Goal: Task Accomplishment & Management: Complete application form

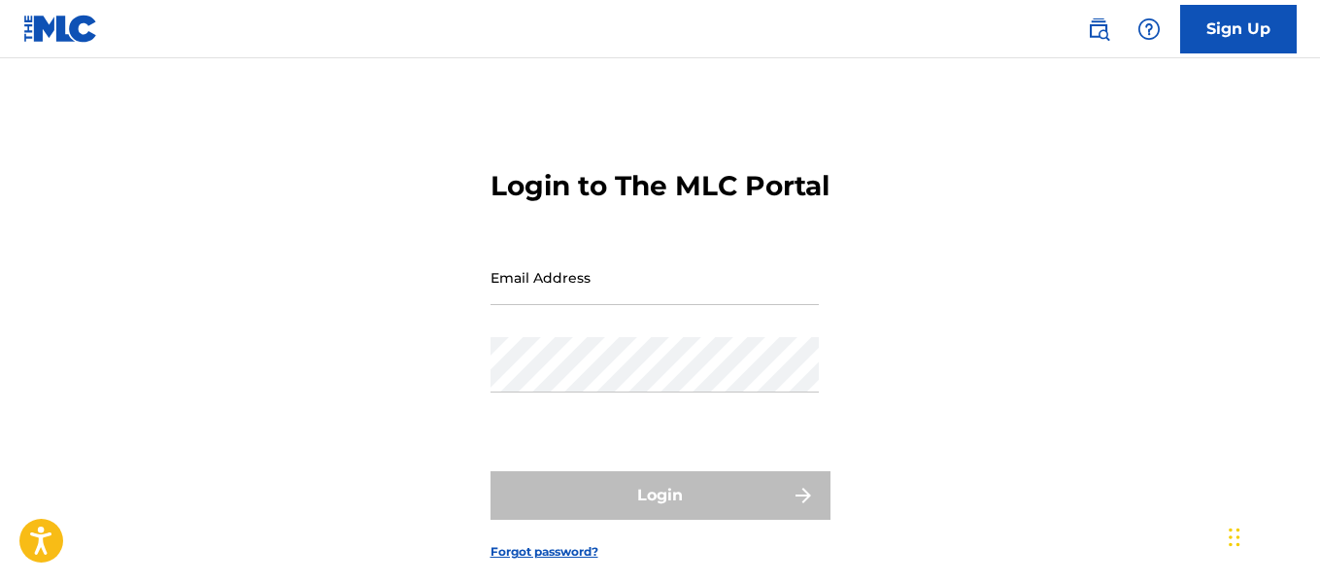
click at [530, 301] on input "Email Address" at bounding box center [654, 277] width 328 height 55
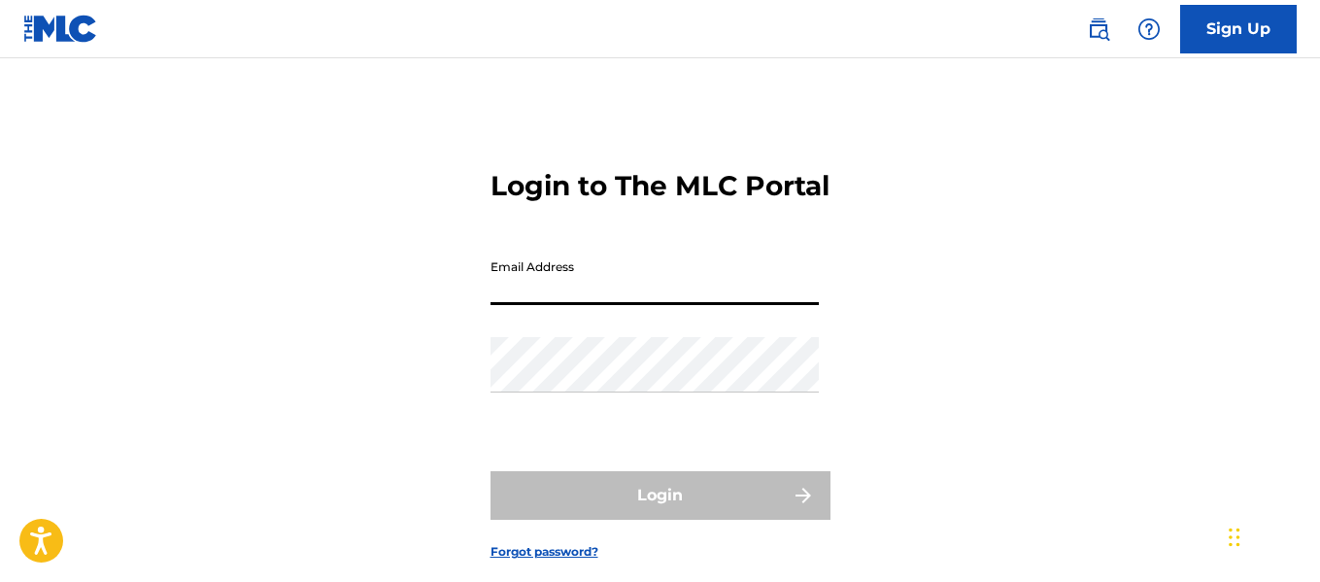
type input "[EMAIL_ADDRESS][DOMAIN_NAME]"
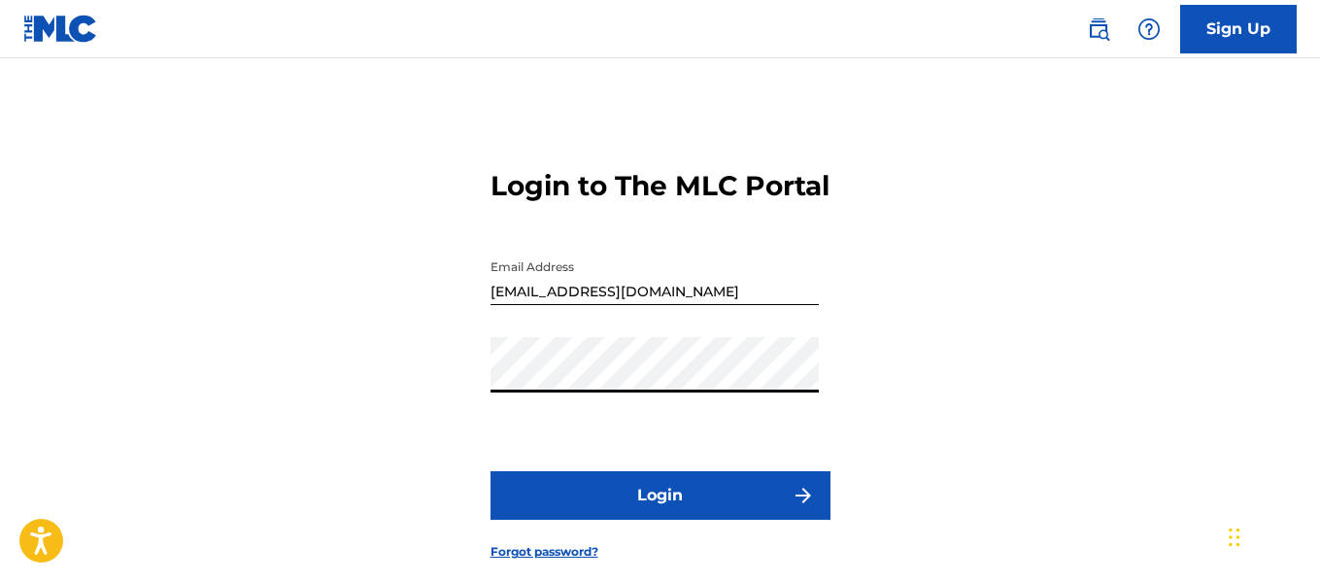
click at [623, 509] on button "Login" at bounding box center [660, 495] width 340 height 49
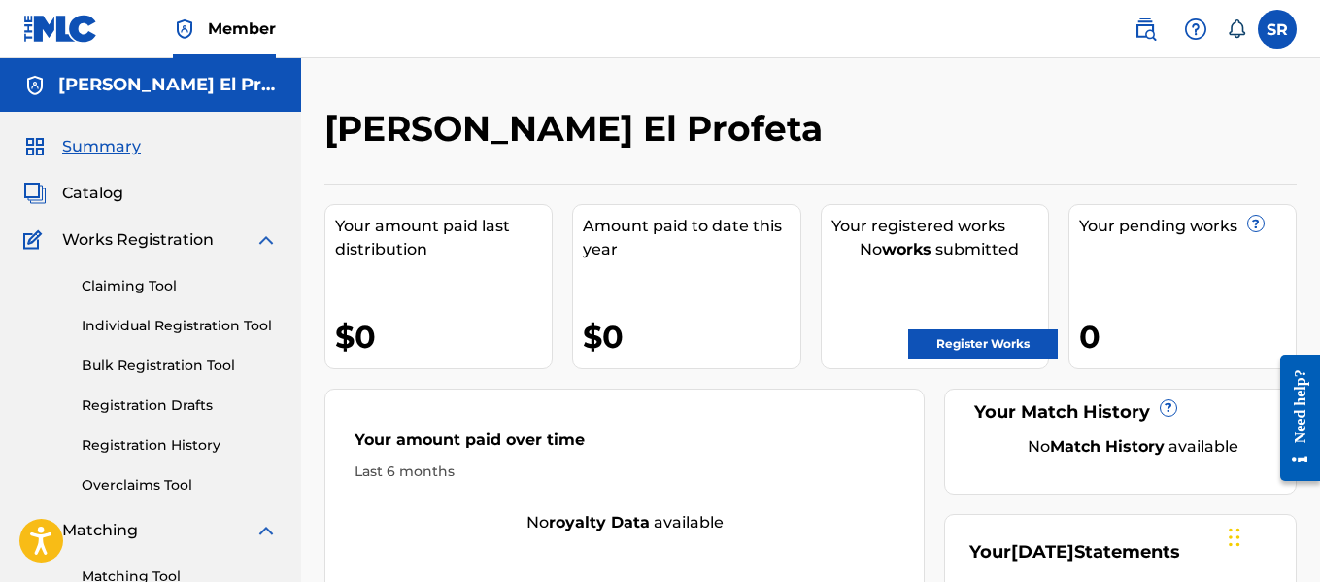
click at [934, 338] on link "Register Works" at bounding box center [983, 343] width 150 height 29
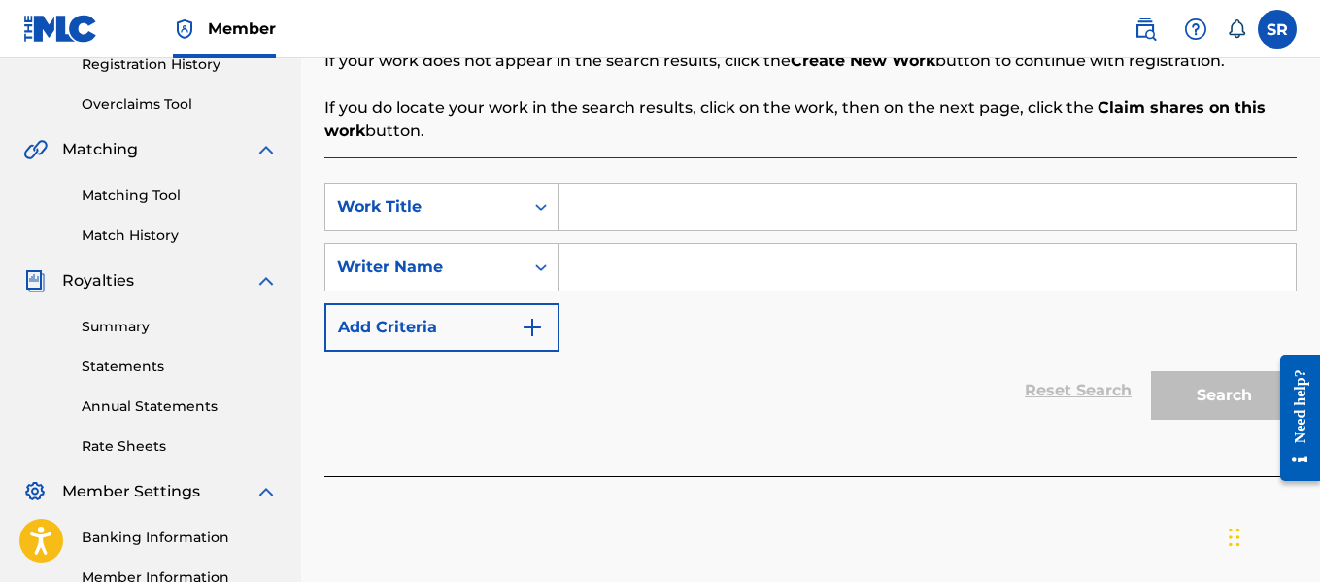
scroll to position [389, 0]
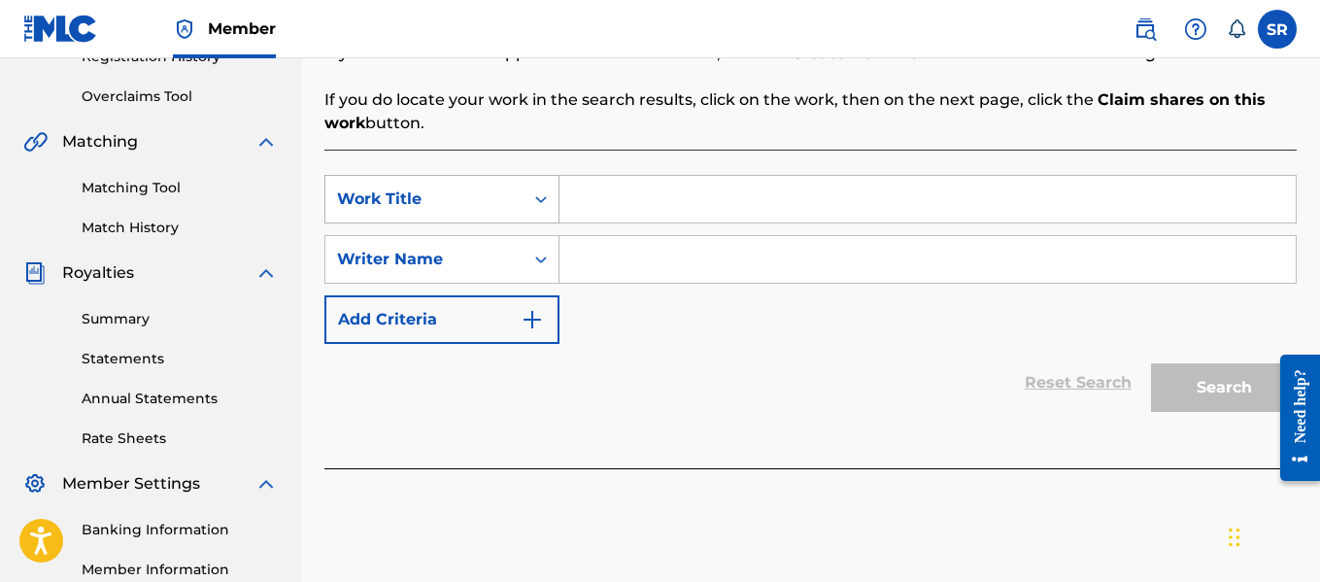
click at [468, 200] on div "Work Title" at bounding box center [424, 198] width 175 height 23
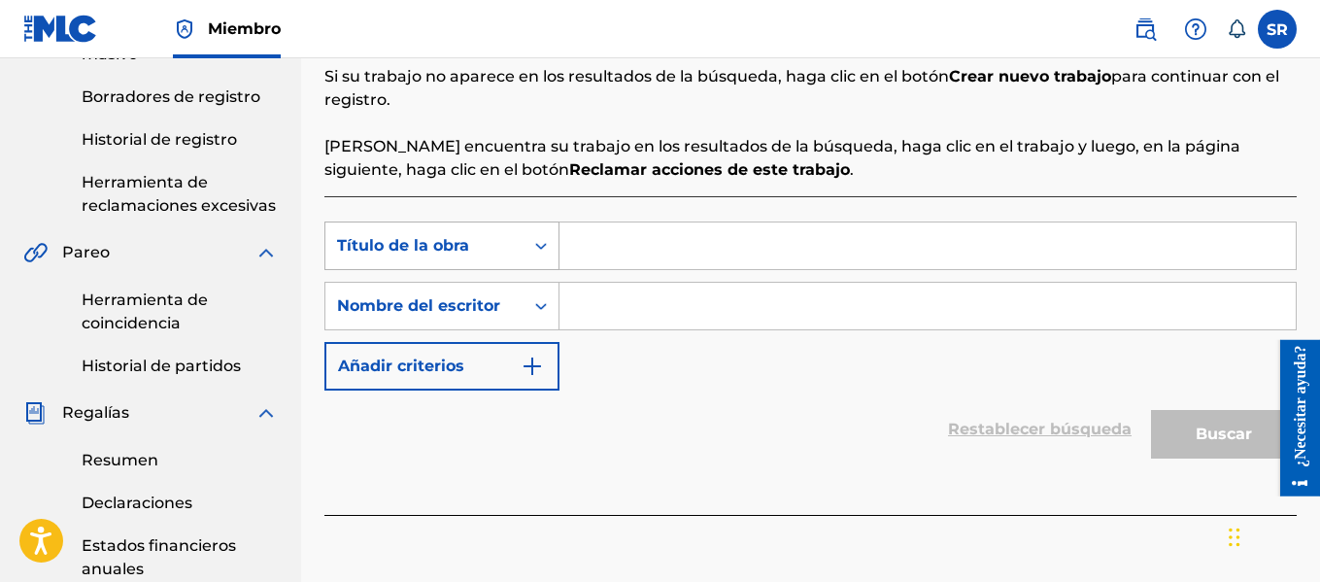
scroll to position [467, 0]
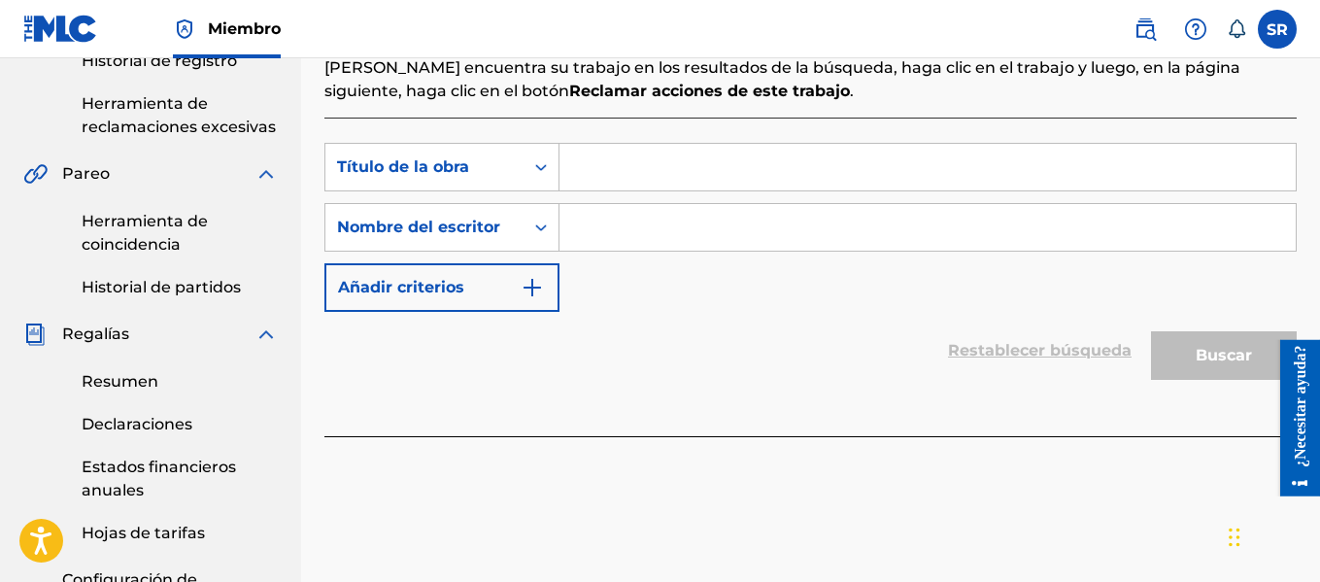
click at [408, 194] on div "SearchWithCriteria2de9af2a-cfb6-44ff-9881-2c55081ba7cc Título de la obra Search…" at bounding box center [810, 227] width 972 height 169
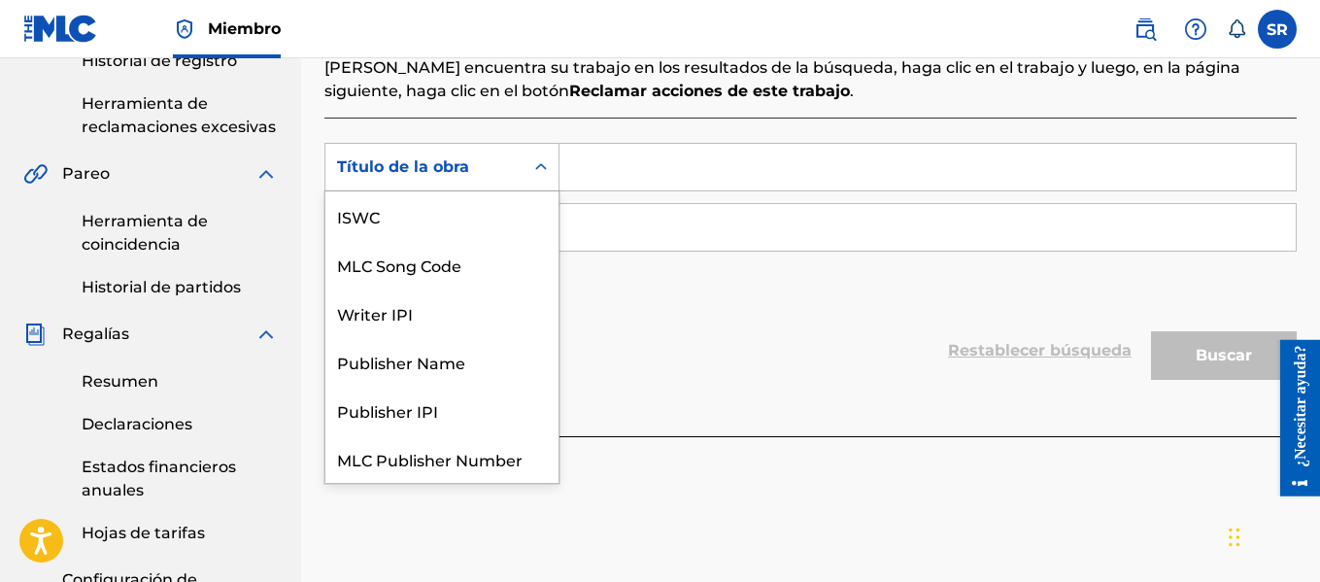
click at [408, 186] on div "Título de la obra" at bounding box center [441, 167] width 235 height 49
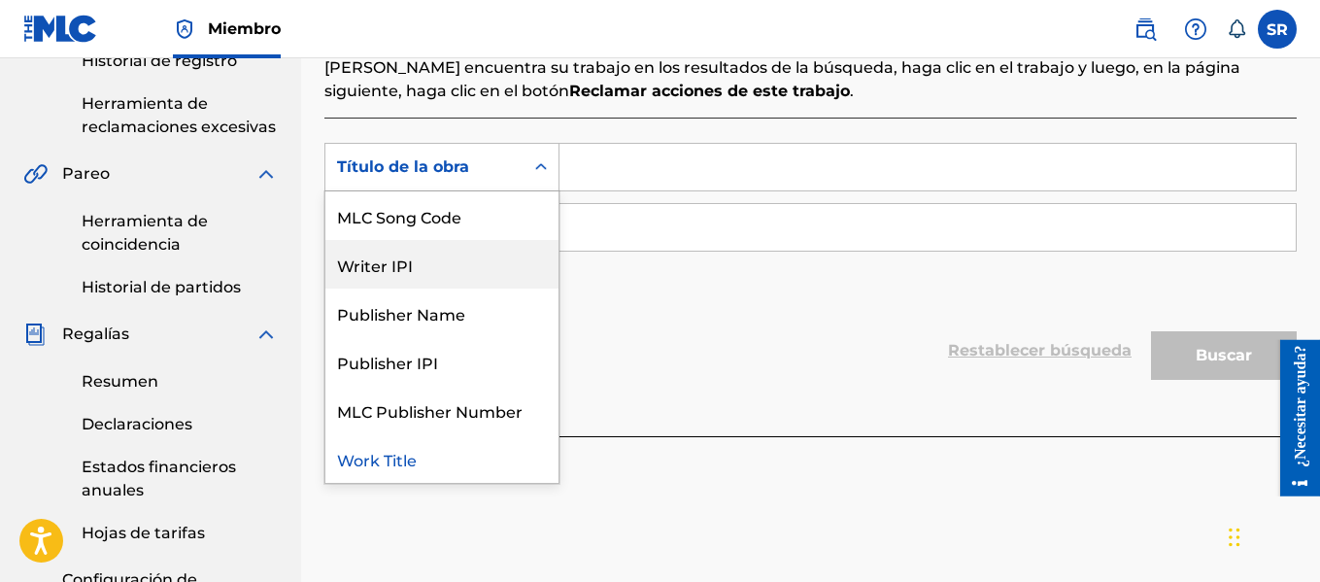
click at [475, 265] on div "Writer IPI" at bounding box center [441, 264] width 233 height 49
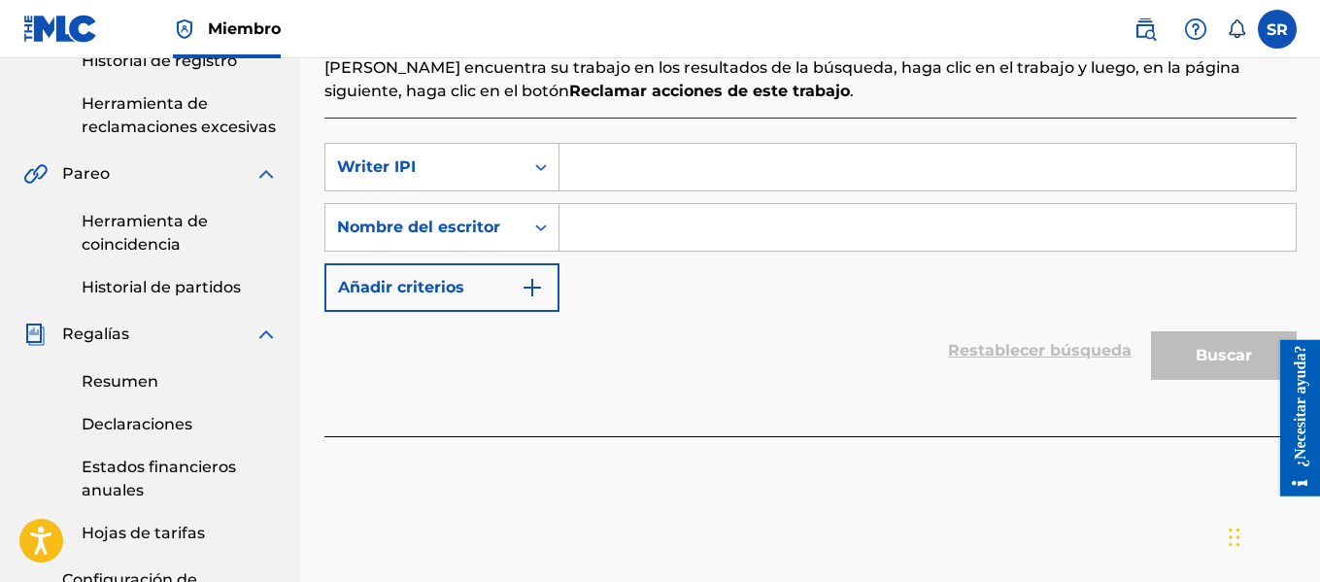
click at [619, 171] on input "Formulario de búsqueda" at bounding box center [927, 167] width 736 height 47
paste input "01009579451"
type input "01009579451"
click at [580, 235] on input "Formulario de búsqueda" at bounding box center [927, 227] width 736 height 47
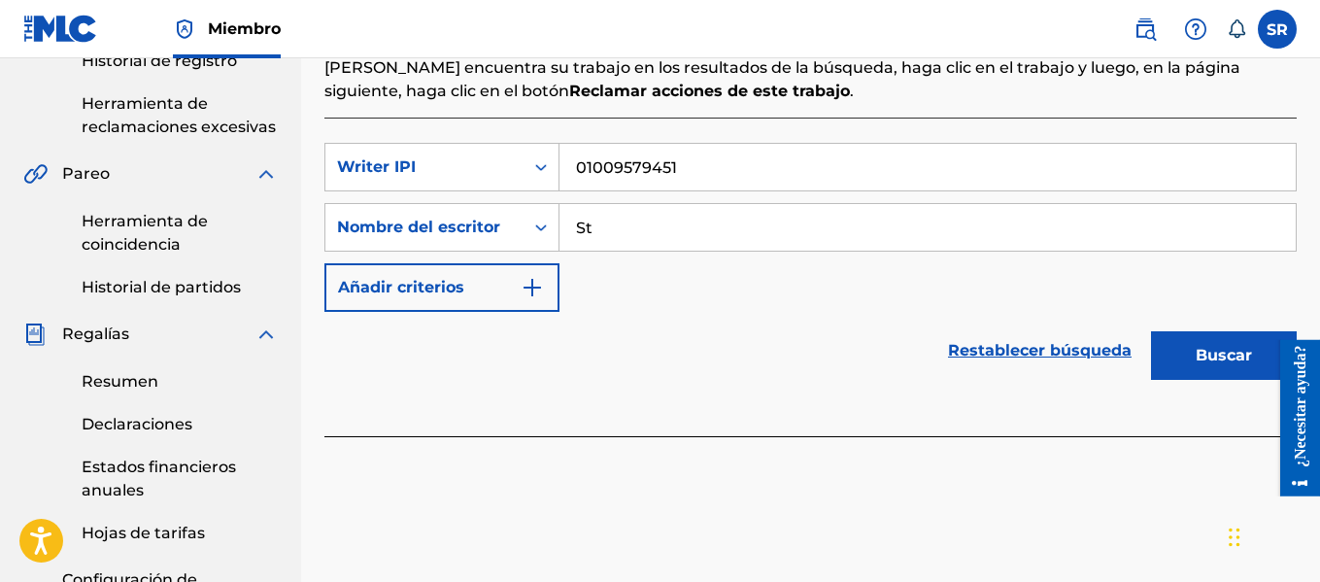
type input "S"
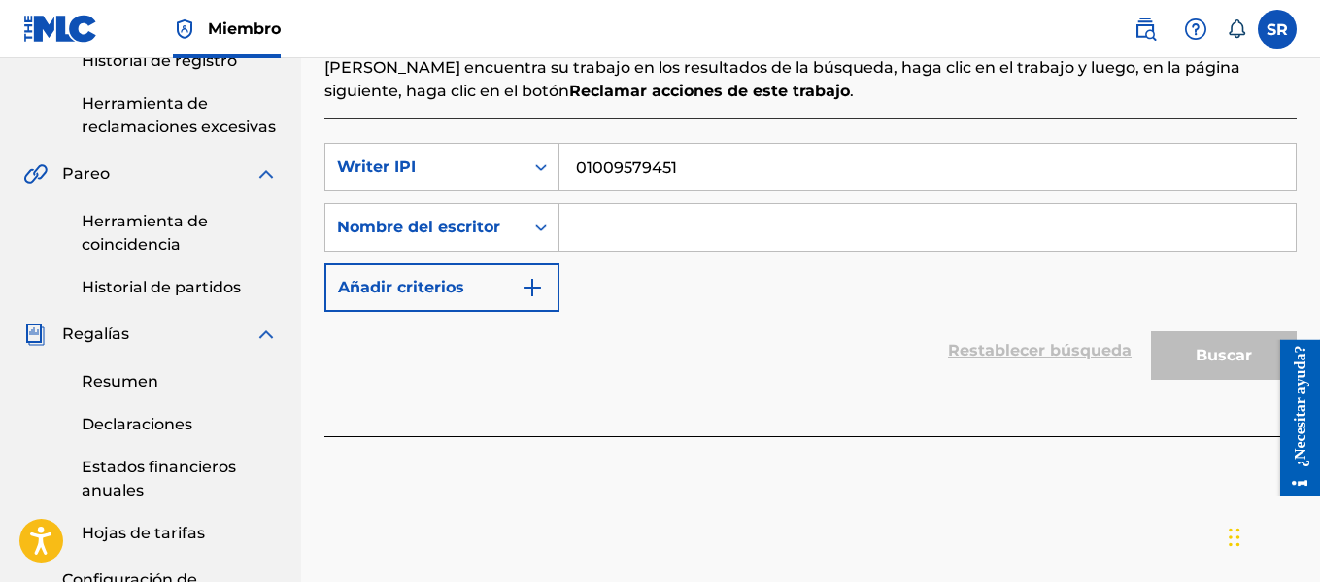
paste input "[PERSON_NAME] [PERSON_NAME]"
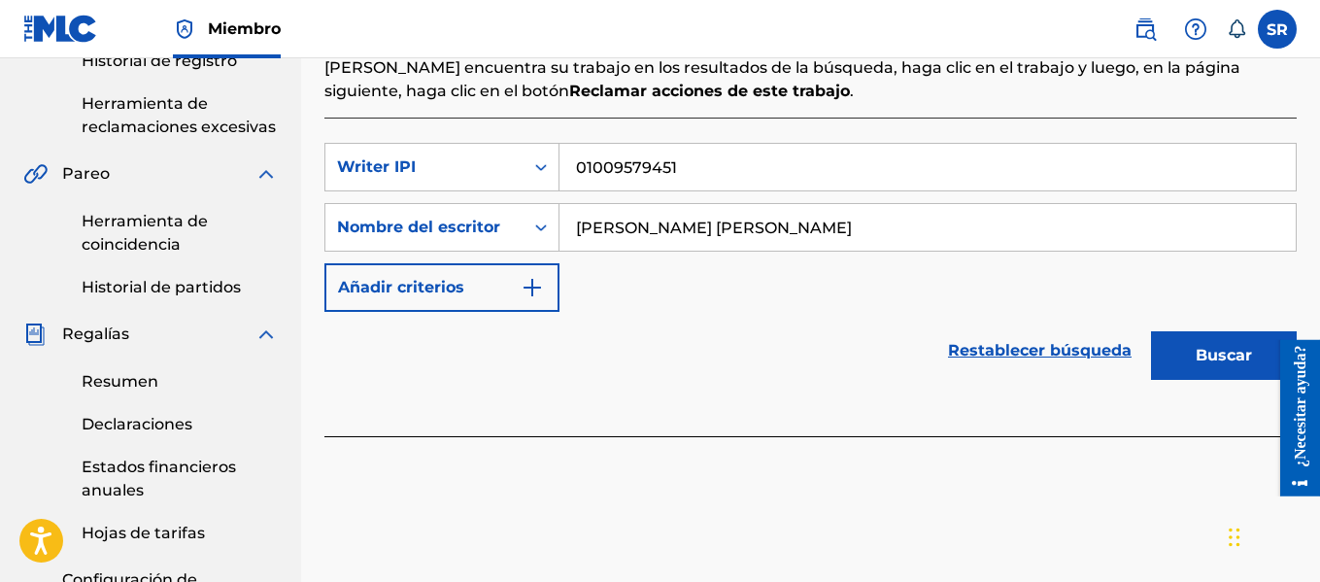
click at [1211, 340] on button "Buscar" at bounding box center [1224, 355] width 146 height 49
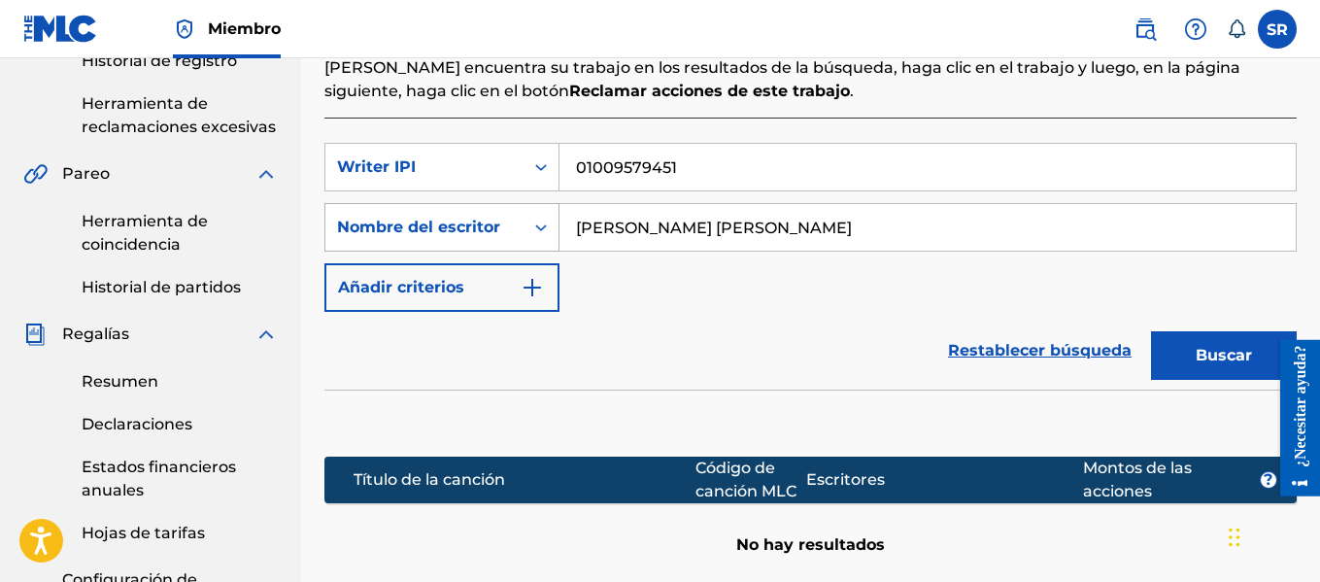
click at [489, 223] on font "Nombre del escritor" at bounding box center [418, 227] width 163 height 18
drag, startPoint x: 694, startPoint y: 228, endPoint x: 438, endPoint y: 195, distance: 258.5
click at [438, 195] on div "SearchWithCriteria43e0e81e-d9e0-40c4-9606-a2ca209ad608 Writer IPI 01009579451 S…" at bounding box center [810, 227] width 972 height 169
click at [764, 208] on input "[PERSON_NAME]" at bounding box center [927, 227] width 736 height 47
paste input "[PERSON_NAME]"
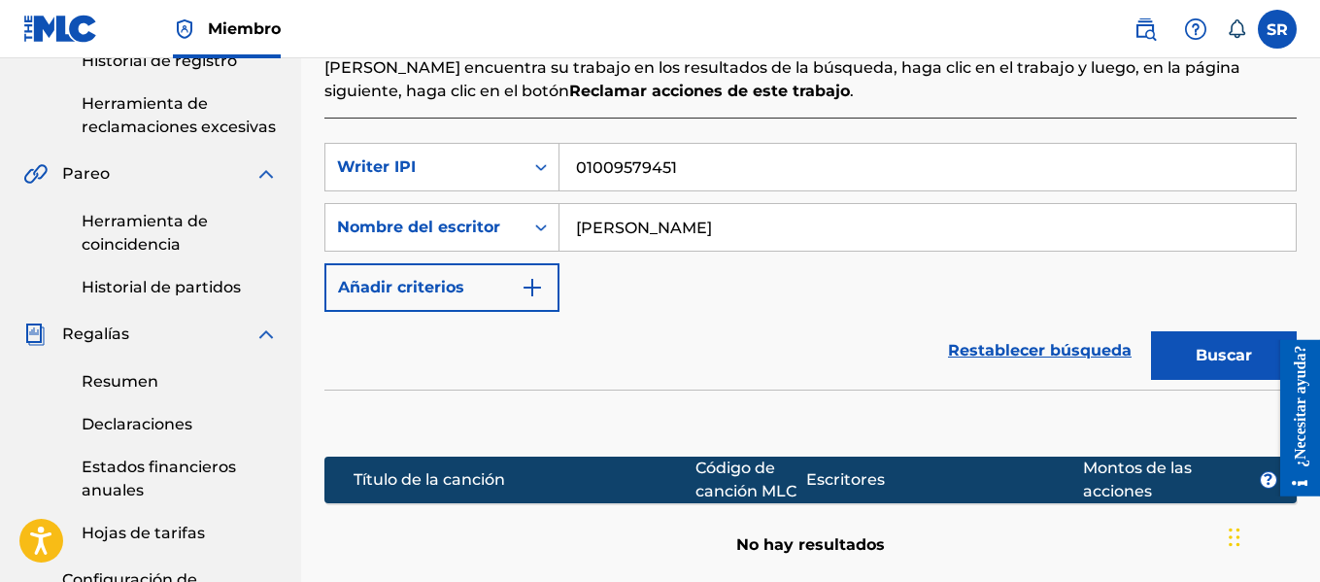
type input "[PERSON_NAME]"
click at [1224, 354] on font "Buscar" at bounding box center [1224, 355] width 56 height 18
click at [728, 163] on input "01009579451" at bounding box center [927, 167] width 736 height 47
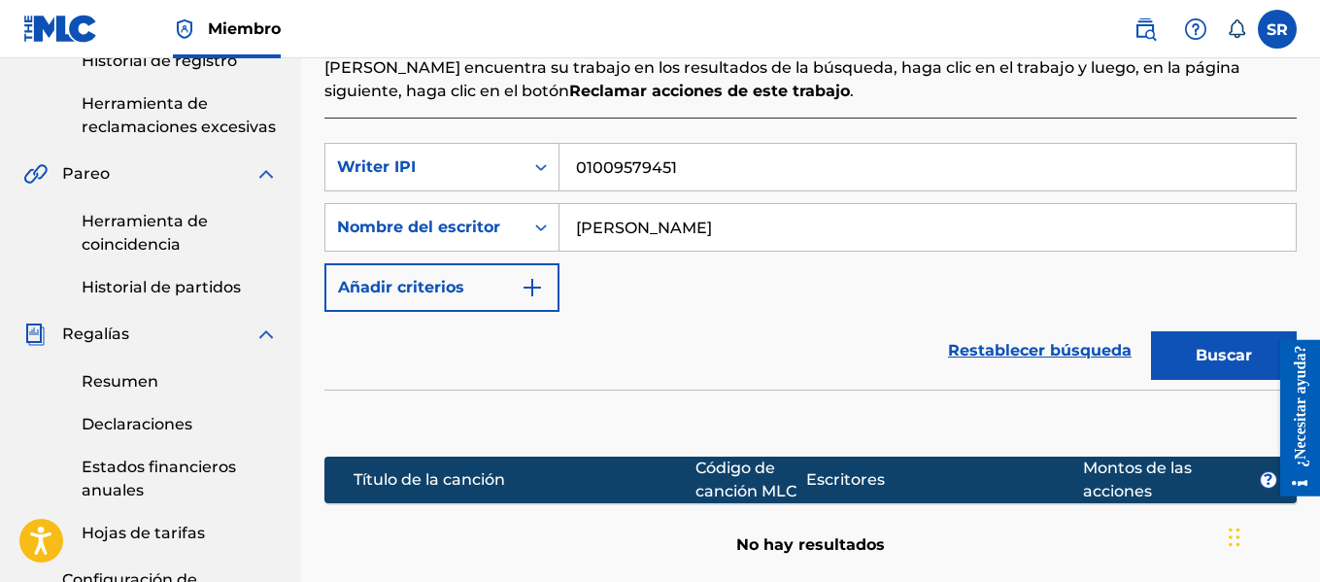
paste input "550759409"
type input "550759409"
click at [1263, 365] on button "Buscar" at bounding box center [1224, 355] width 146 height 49
click at [617, 226] on input "[PERSON_NAME]" at bounding box center [927, 227] width 736 height 47
click at [1179, 343] on button "Buscar" at bounding box center [1224, 355] width 146 height 49
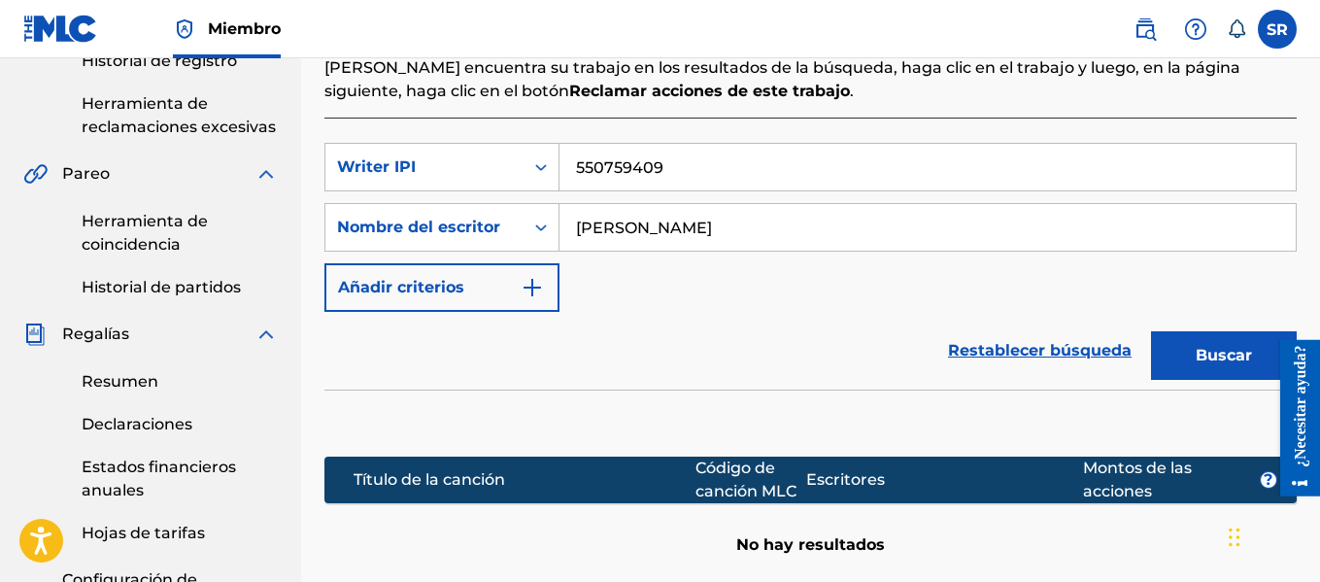
drag, startPoint x: 766, startPoint y: 224, endPoint x: 1054, endPoint y: 239, distance: 287.9
click at [1054, 239] on input "[PERSON_NAME]" at bounding box center [927, 227] width 736 height 47
type input "[PERSON_NAME]"
click at [1202, 361] on font "Buscar" at bounding box center [1224, 355] width 56 height 18
